Goal: Check status: Check status

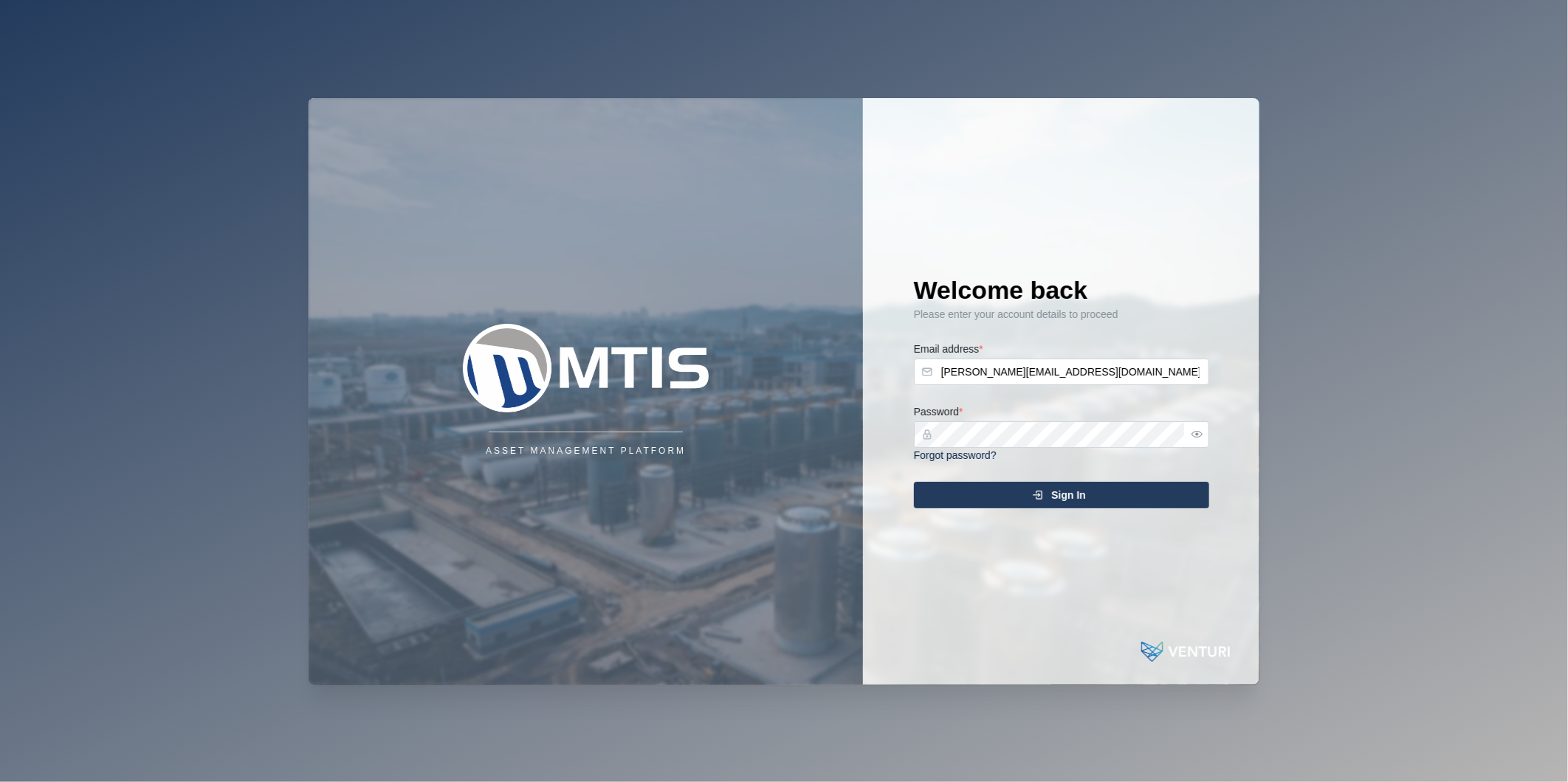
click at [1101, 500] on div "Sign In" at bounding box center [1059, 495] width 271 height 25
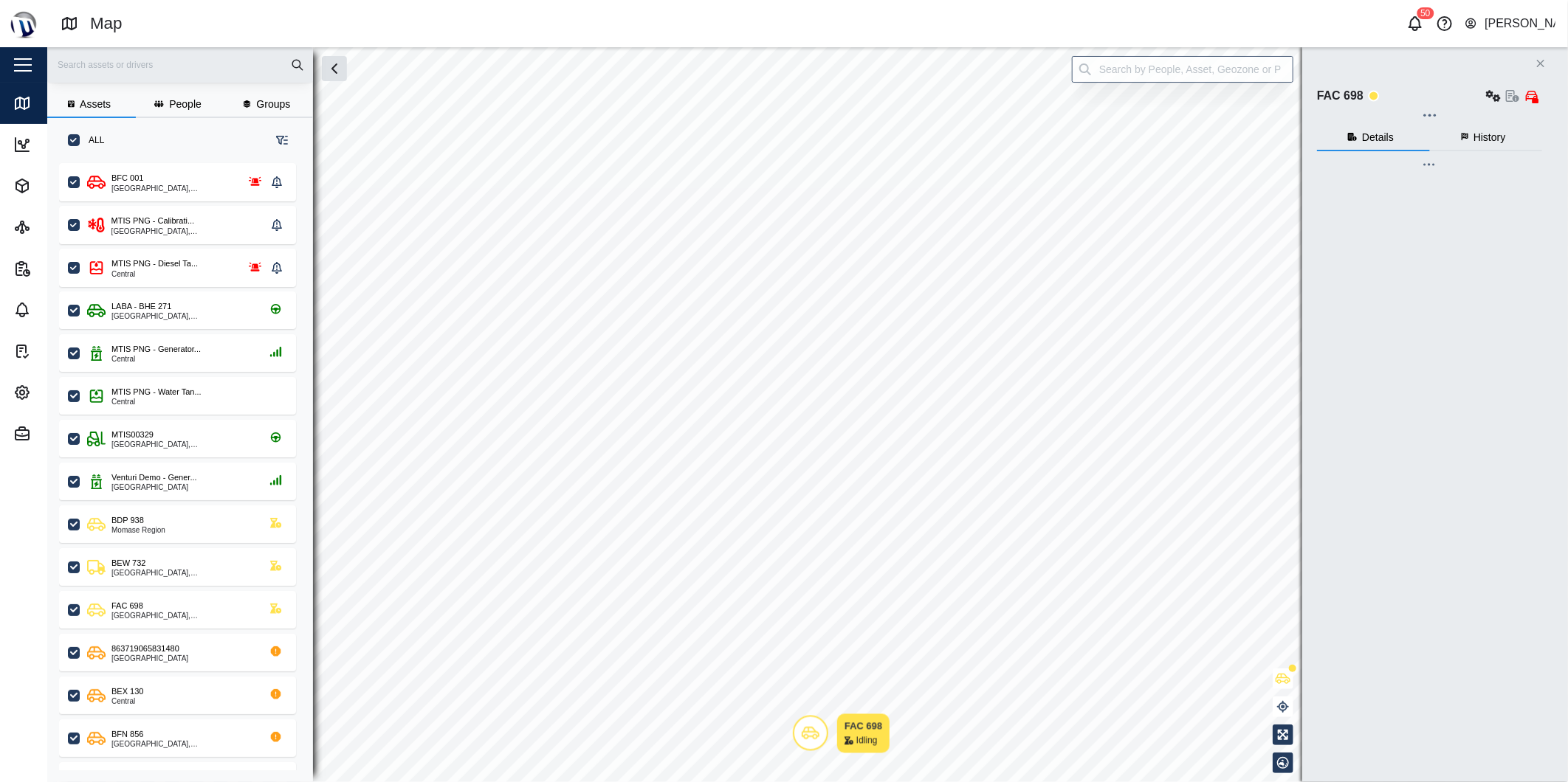
checkbox input "true"
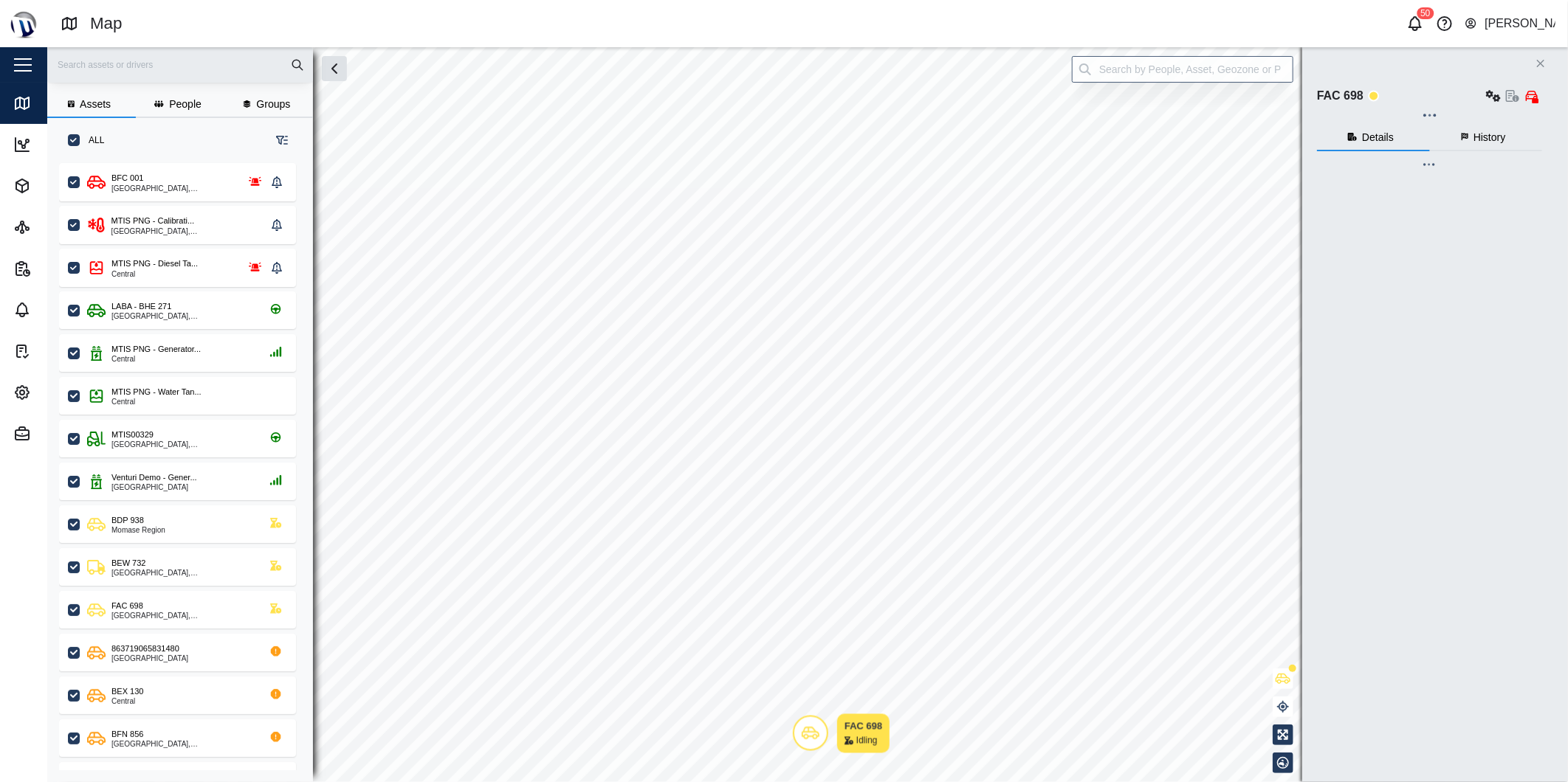
checkbox input "true"
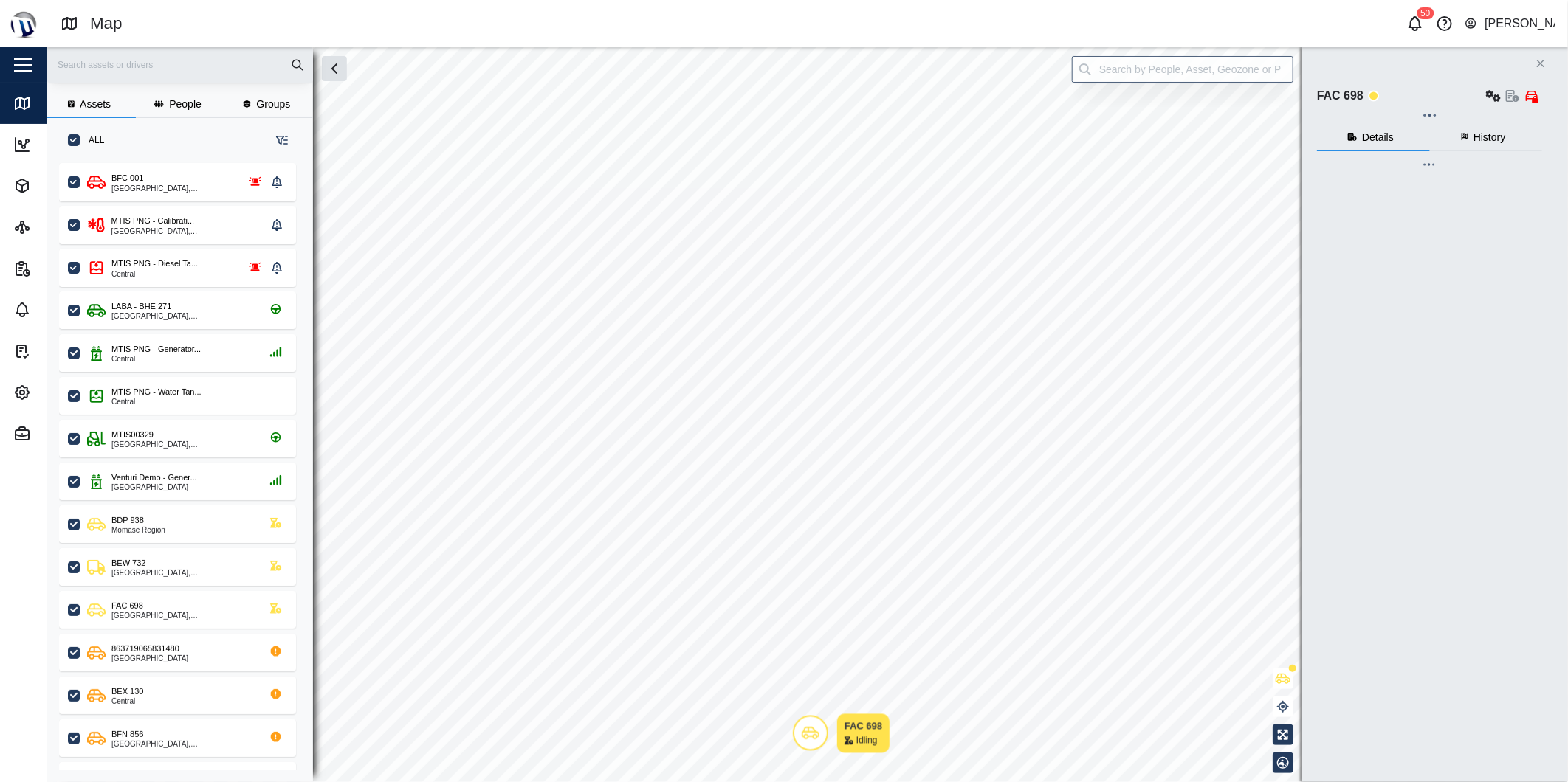
checkbox input "true"
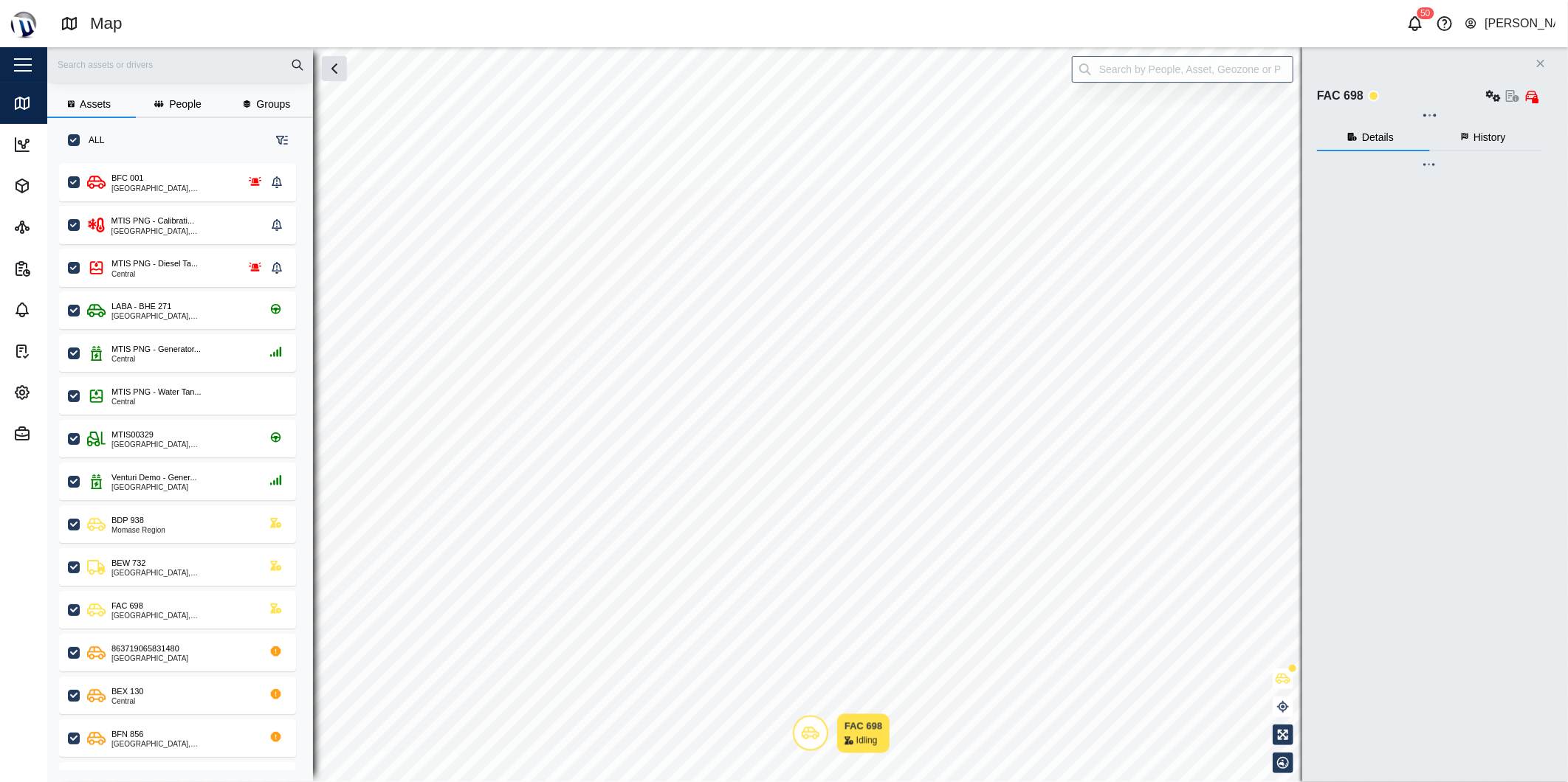
checkbox input "true"
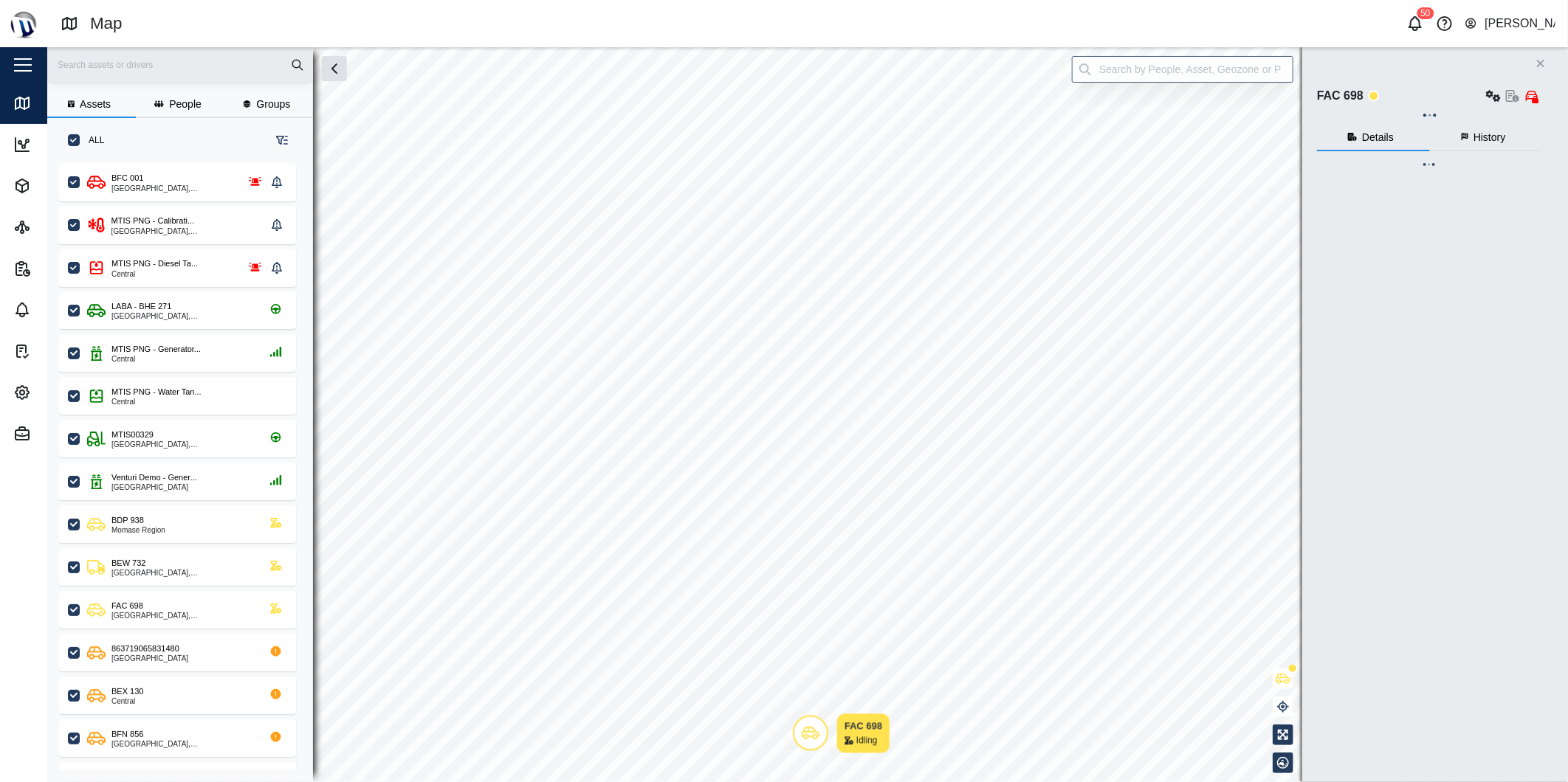
checkbox input "true"
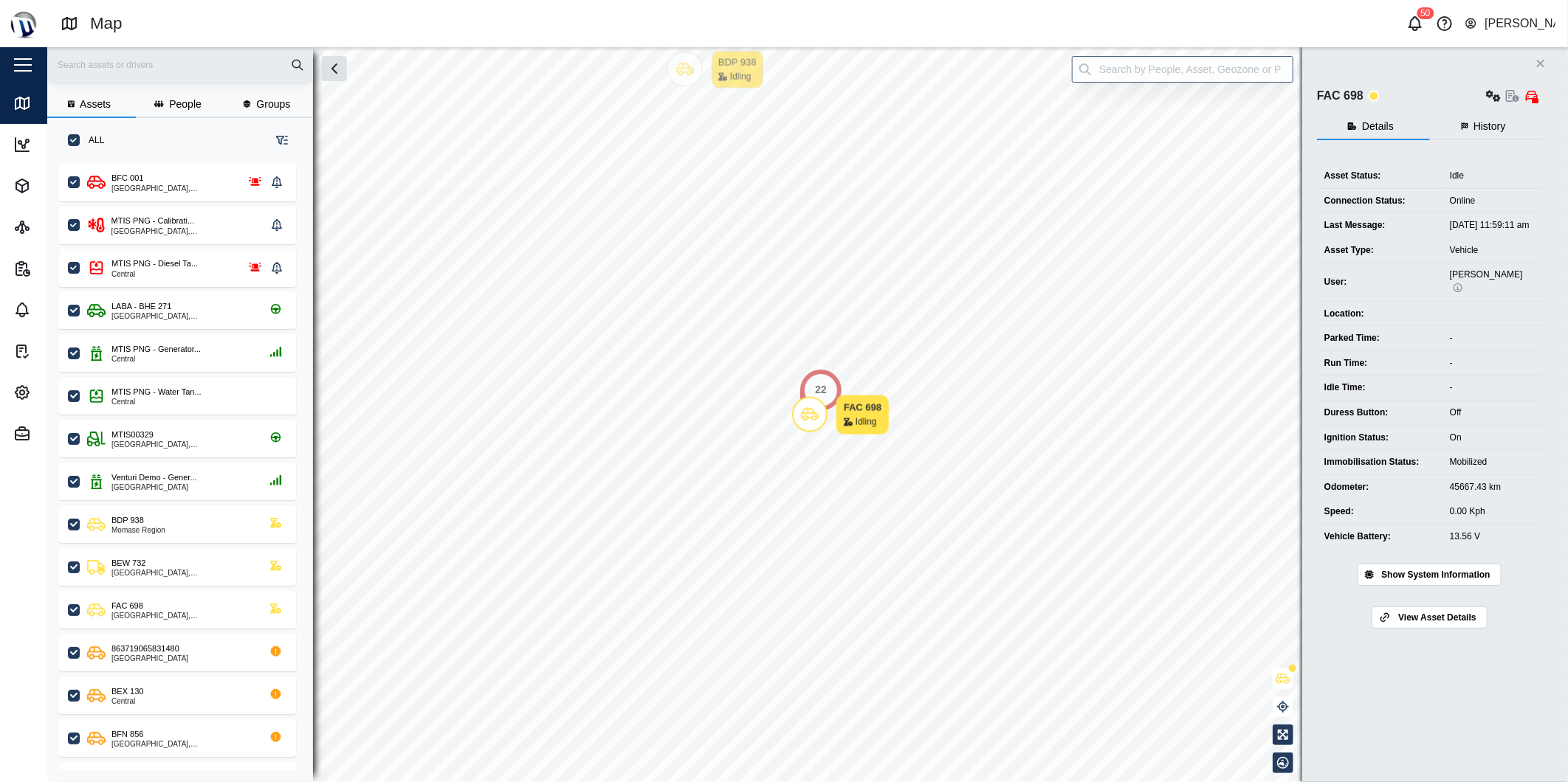
scroll to position [600, 230]
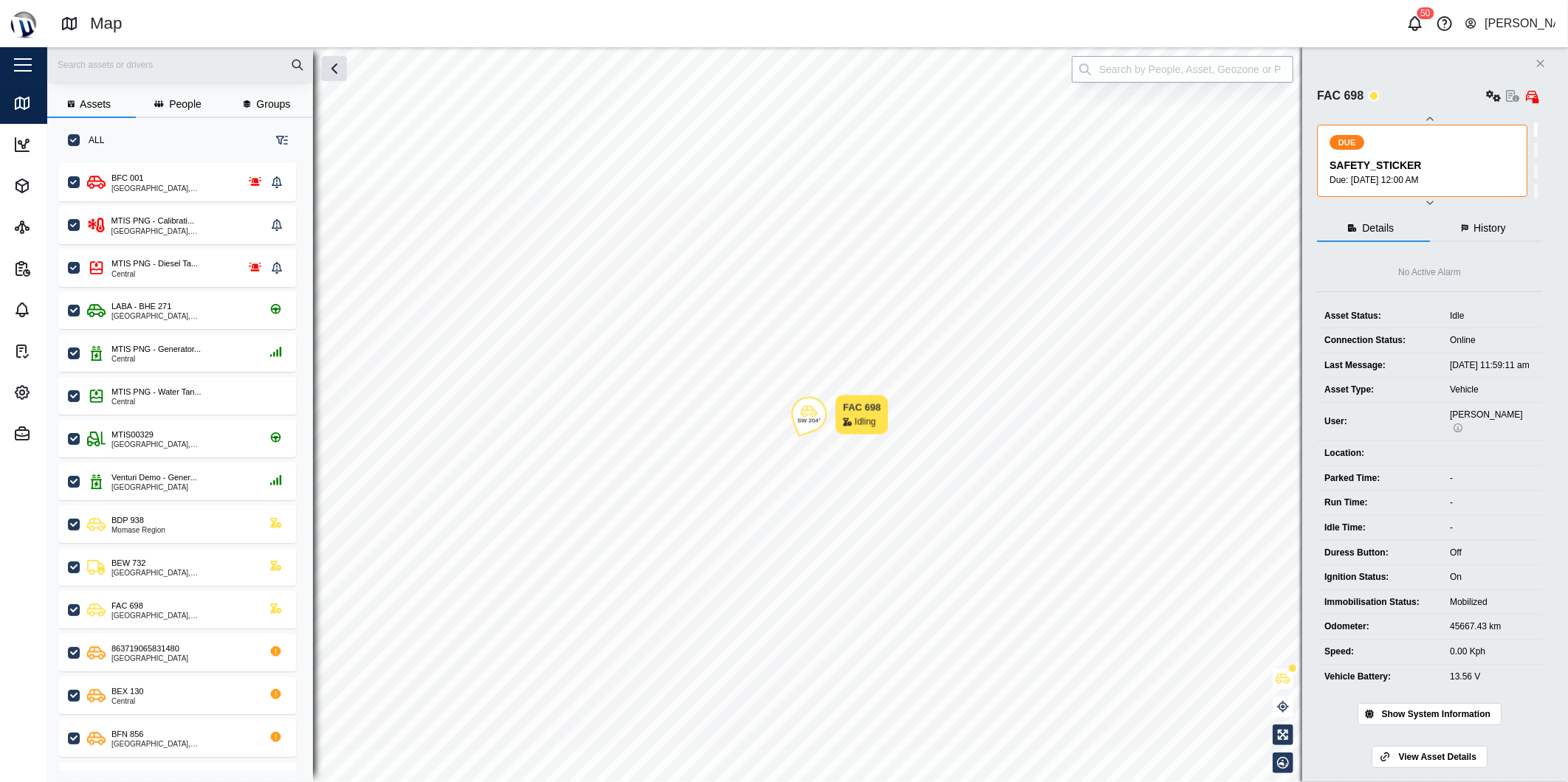
click at [1270, 75] on input "search" at bounding box center [1183, 69] width 222 height 27
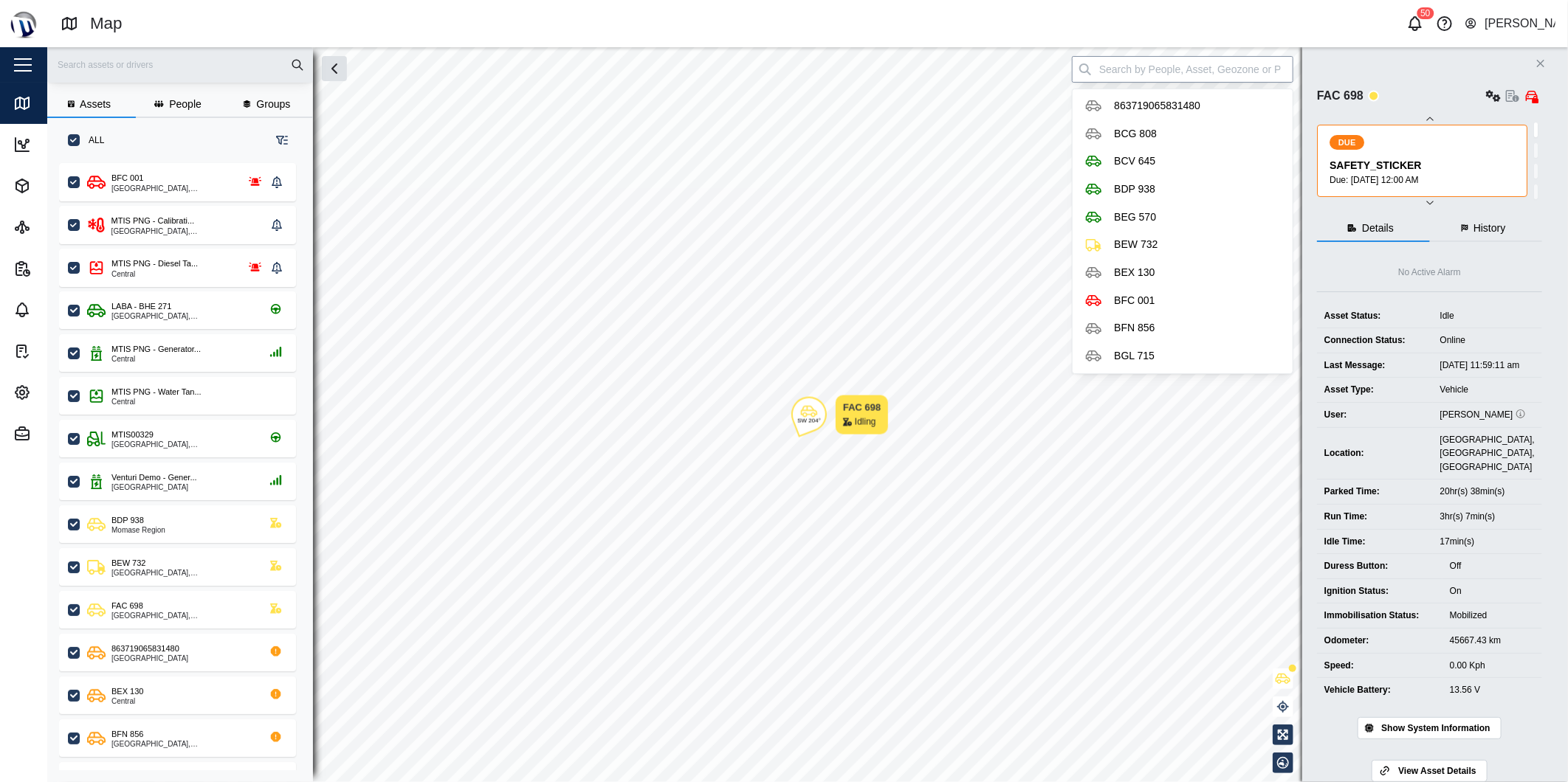
scroll to position [0, 0]
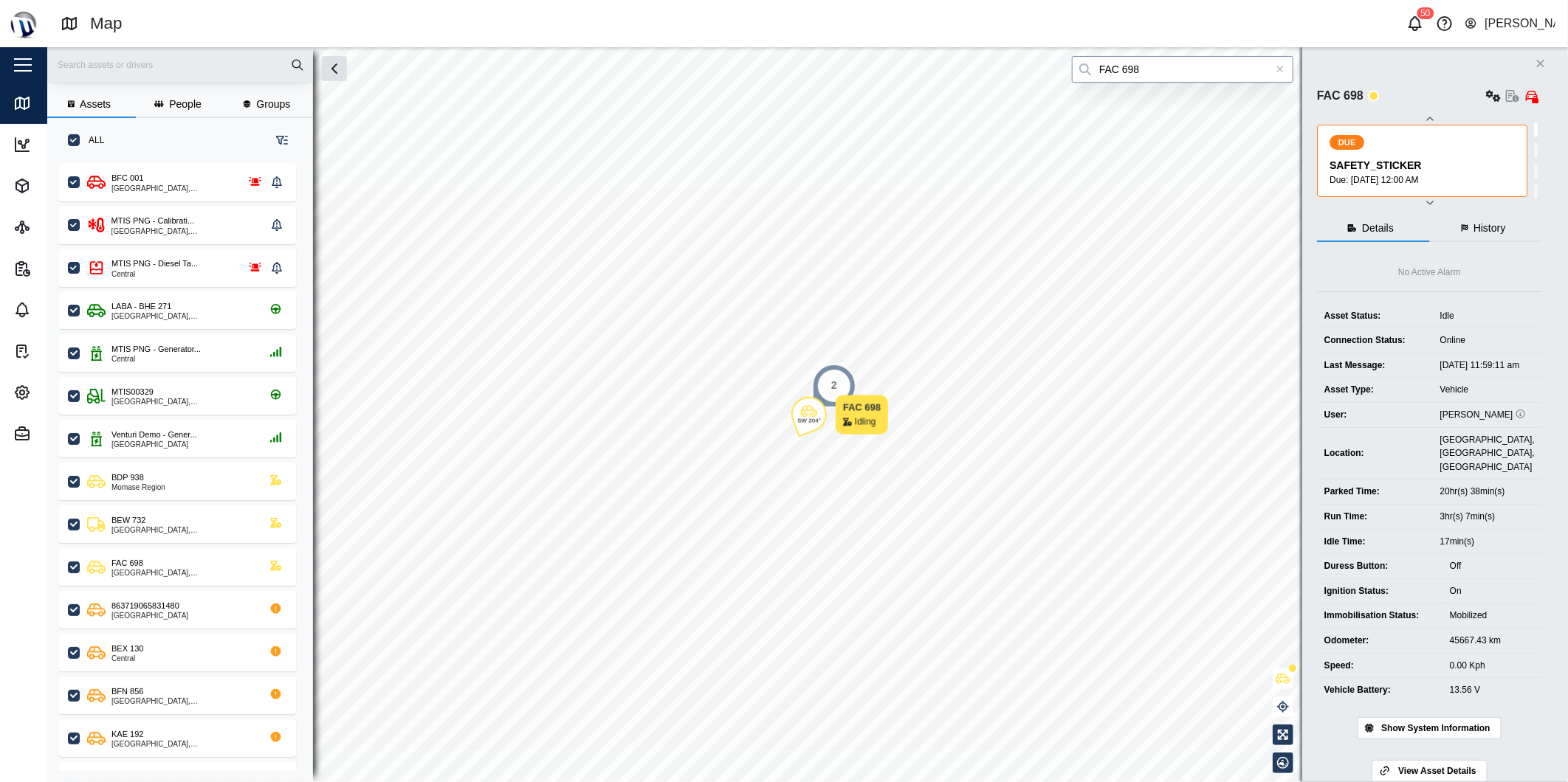
type input "FAC 698"
click at [1277, 64] on icon at bounding box center [1280, 69] width 8 height 10
click at [1267, 68] on input "search" at bounding box center [1183, 69] width 222 height 27
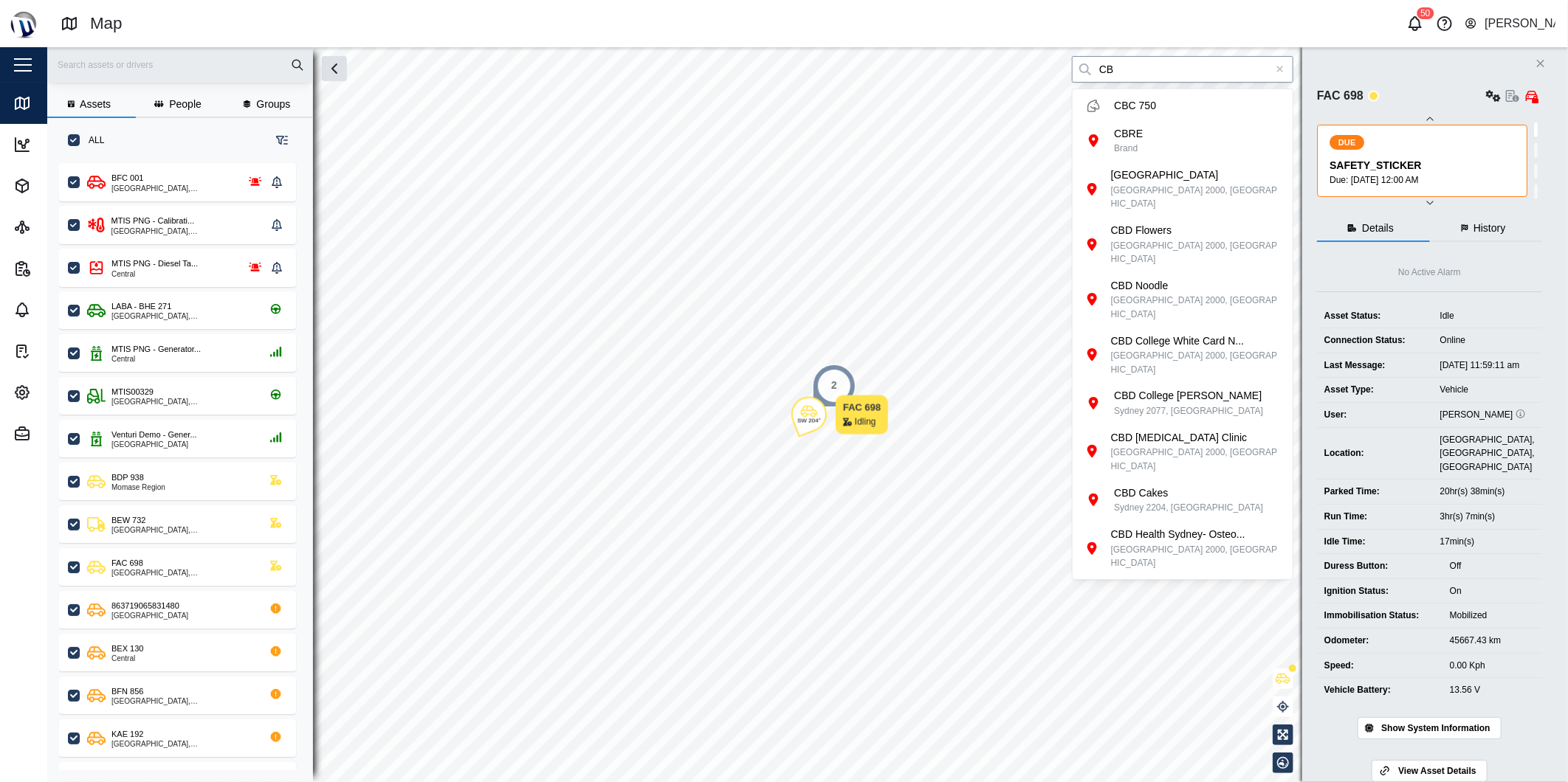
type input "C"
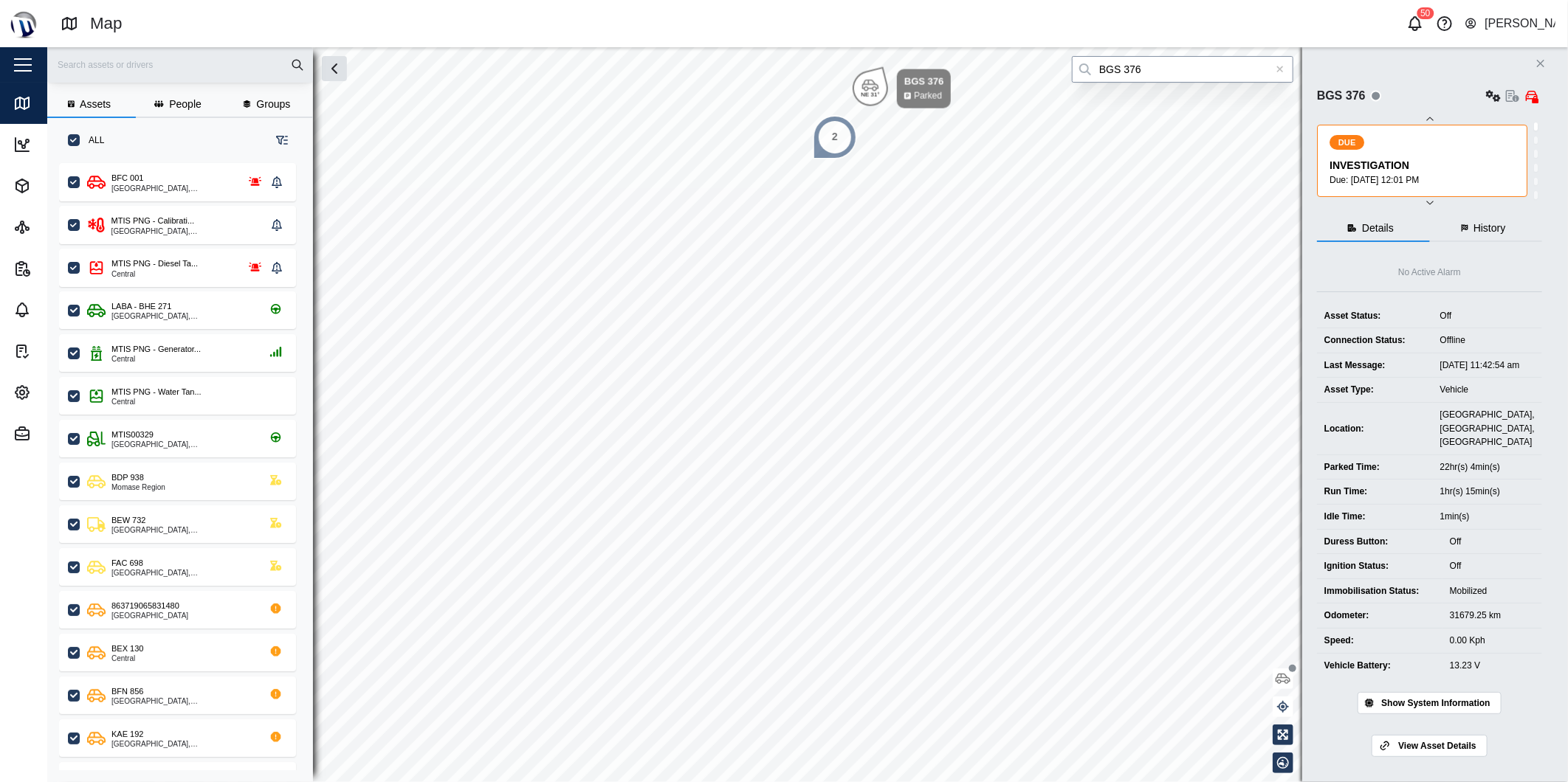
type input "BGS 376"
